Goal: Transaction & Acquisition: Purchase product/service

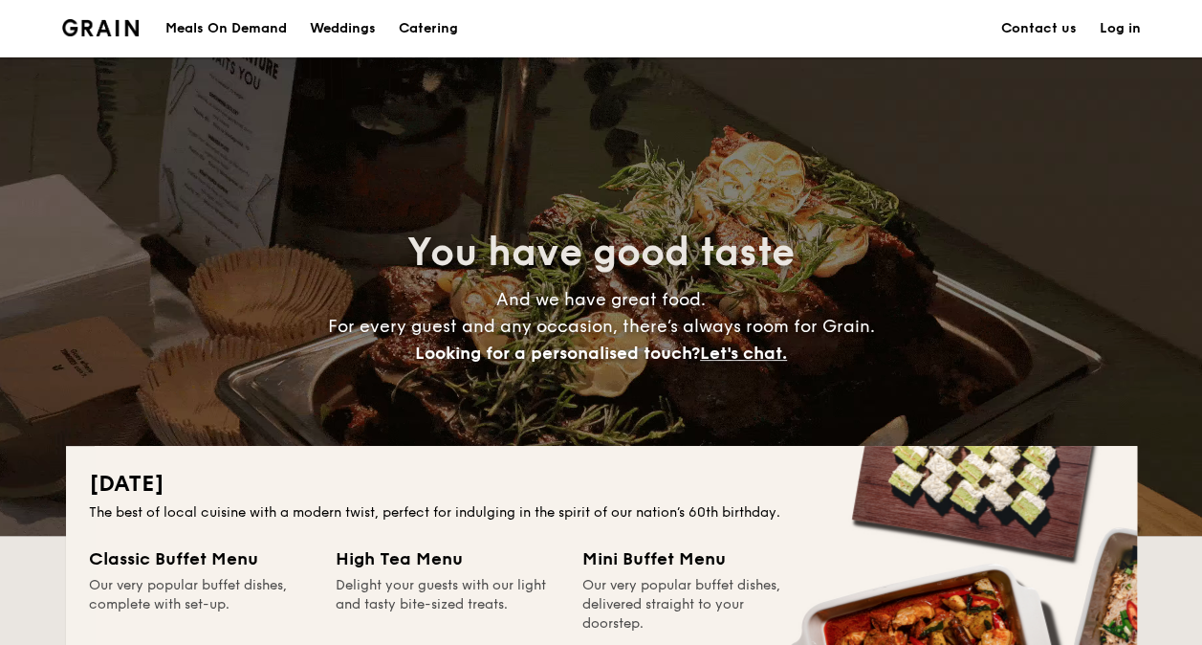
click at [44, 346] on div "You have good taste And we have great food. For every guest and any occasion, t…" at bounding box center [601, 296] width 1202 height 478
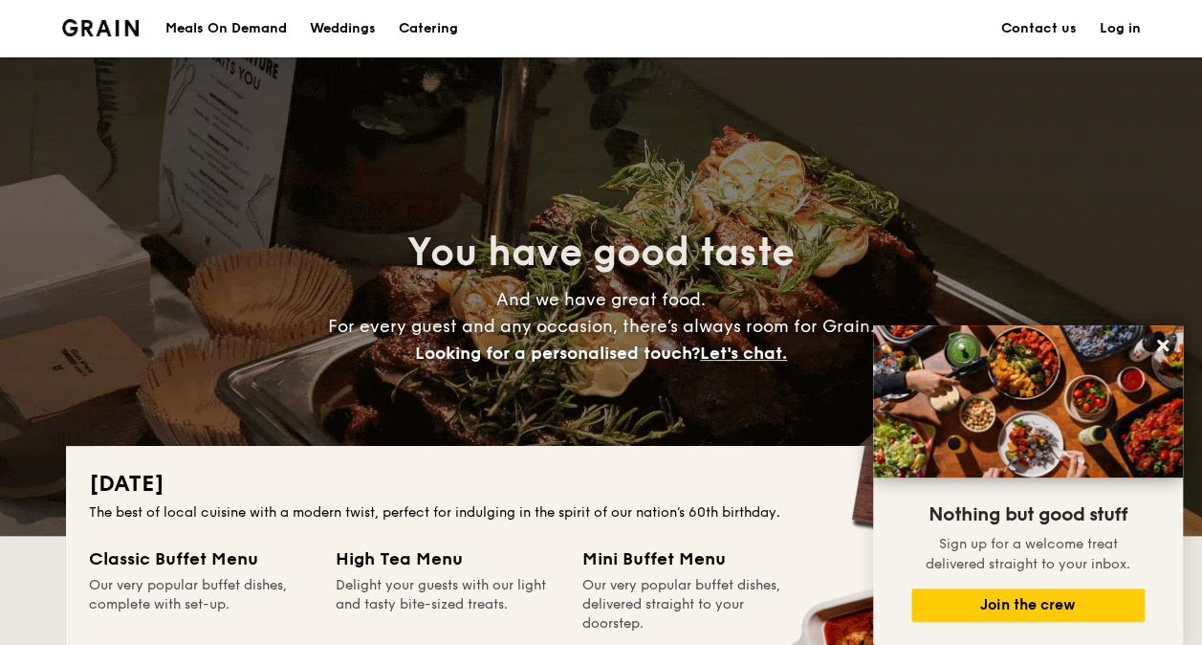
click at [257, 33] on div "Meals On Demand" at bounding box center [225, 28] width 121 height 57
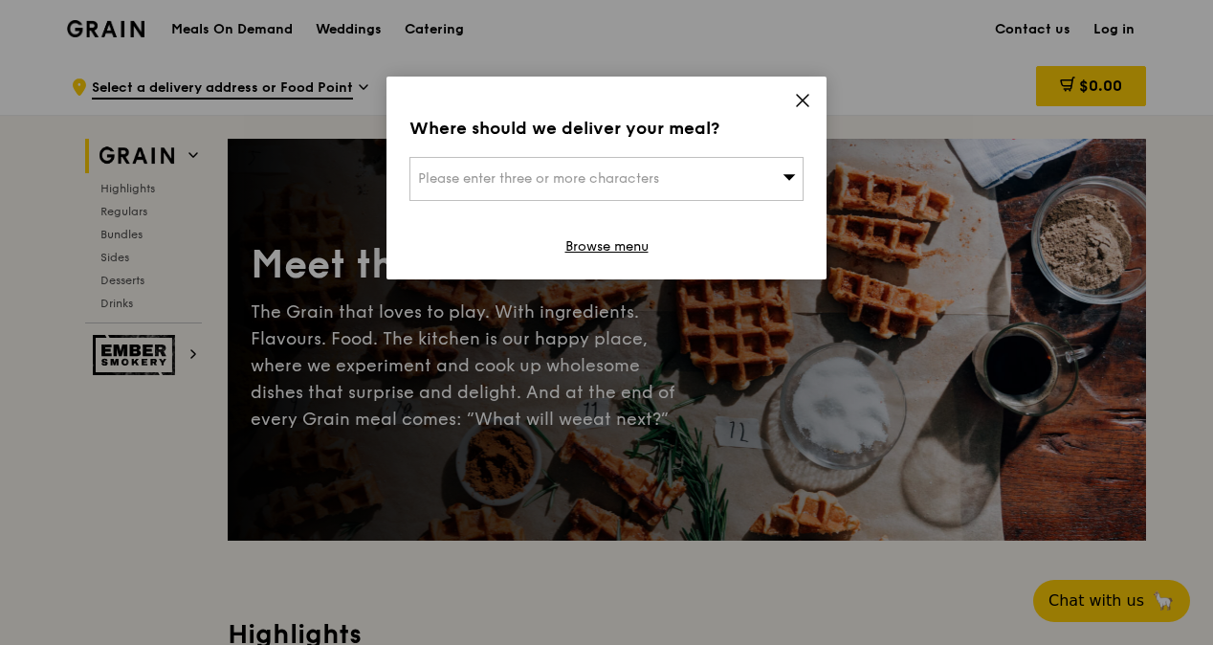
click at [803, 98] on icon at bounding box center [802, 100] width 17 height 17
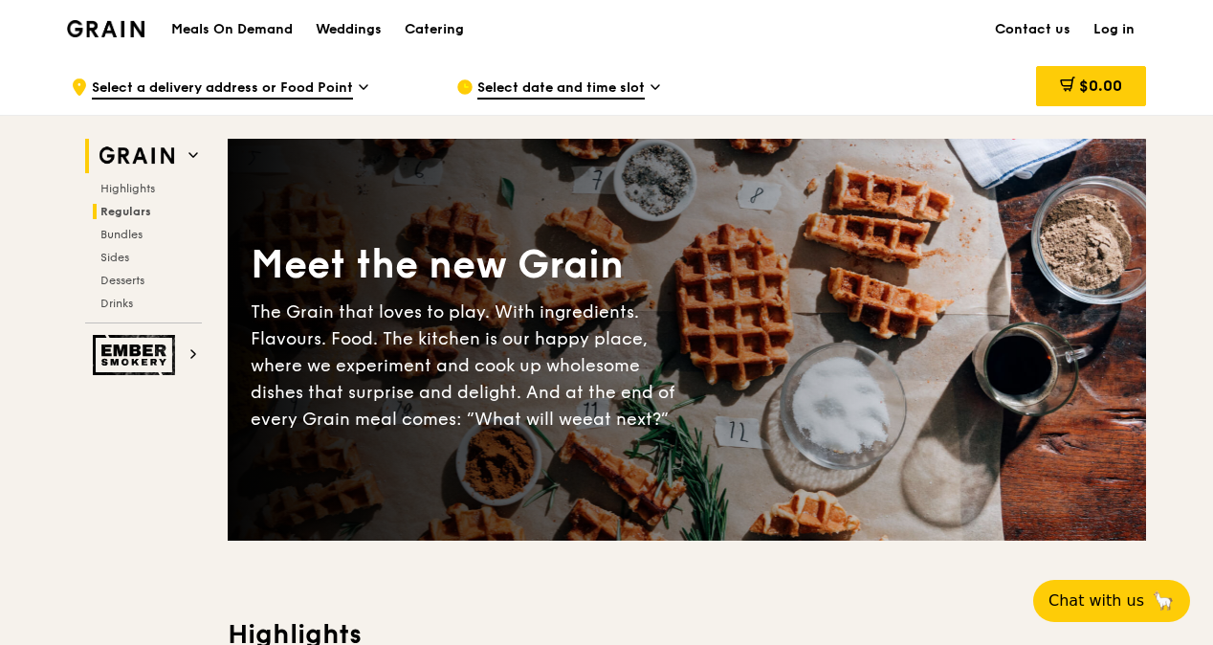
click at [142, 216] on span "Regulars" at bounding box center [125, 211] width 51 height 13
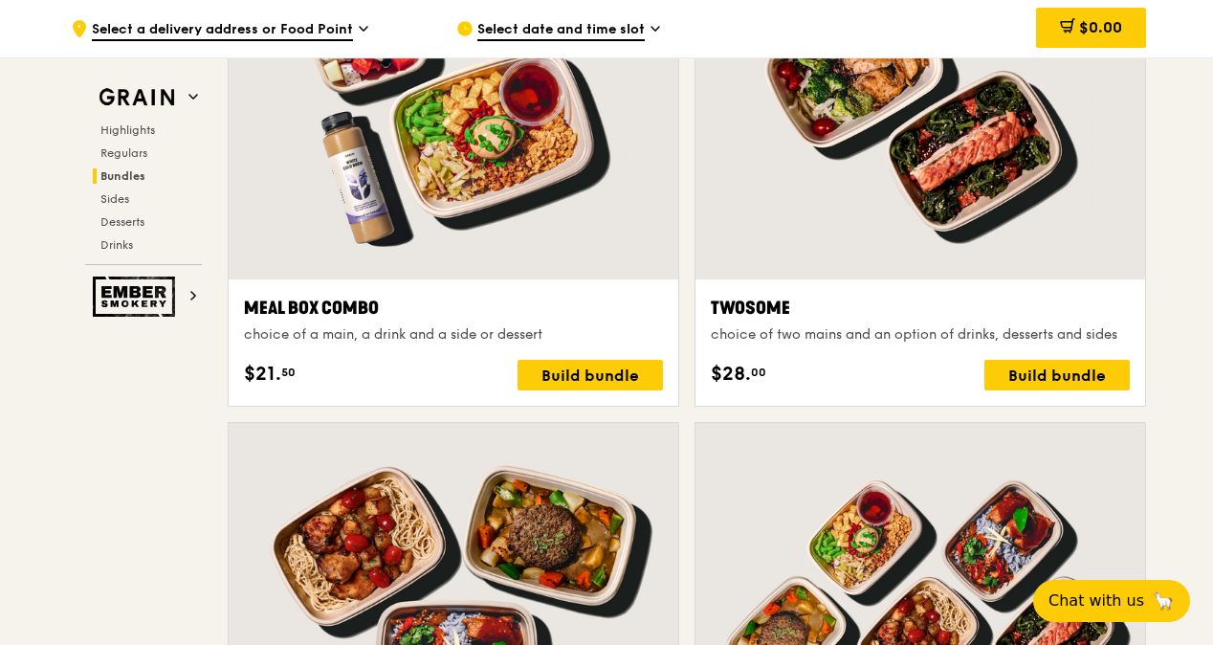
scroll to position [2959, 0]
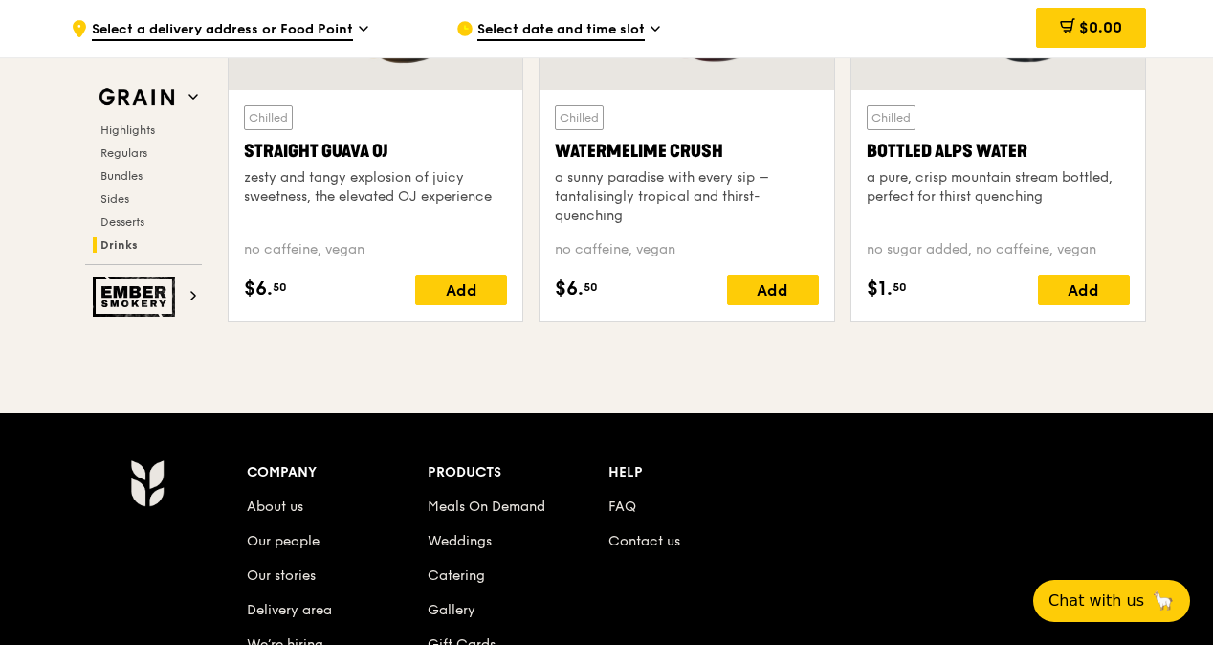
scroll to position [7836, 0]
